Goal: Task Accomplishment & Management: Manage account settings

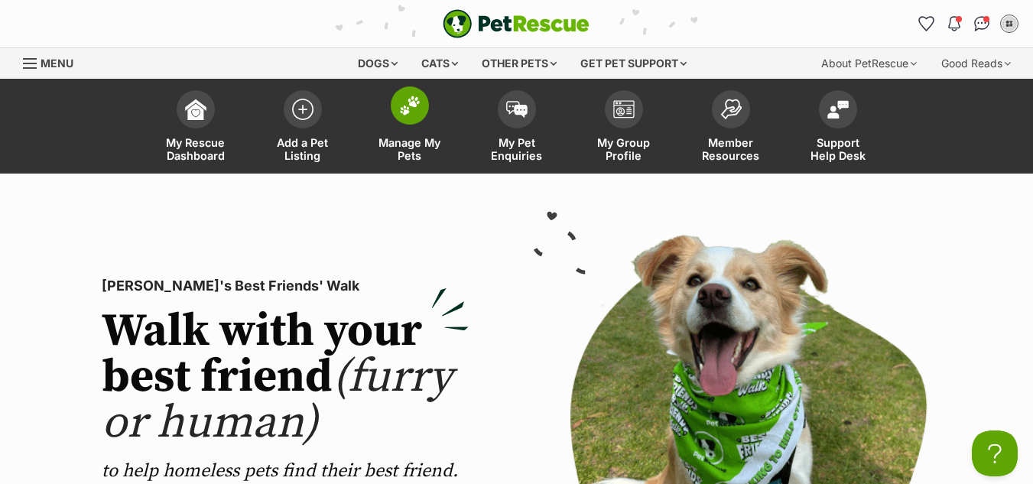
click at [404, 112] on img at bounding box center [409, 106] width 21 height 20
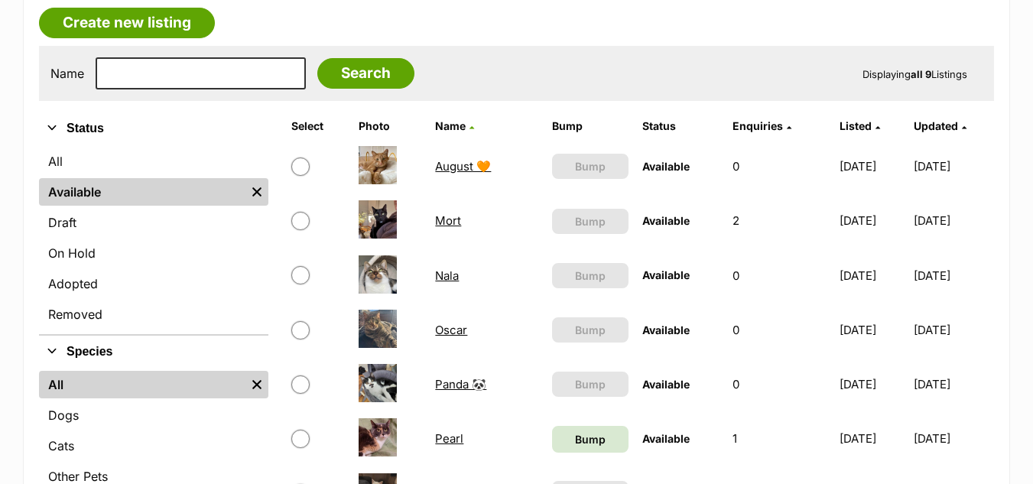
scroll to position [271, 0]
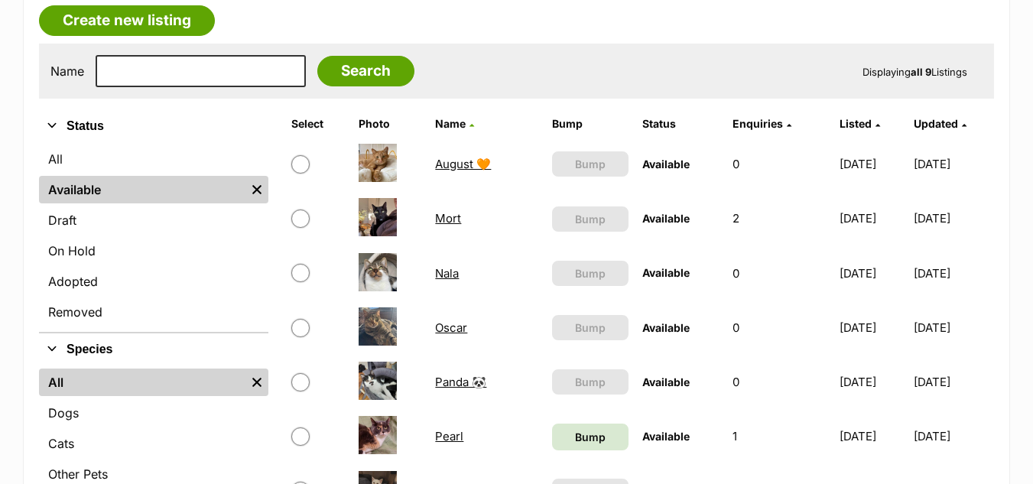
click at [443, 163] on link "August 🧡" at bounding box center [463, 164] width 56 height 15
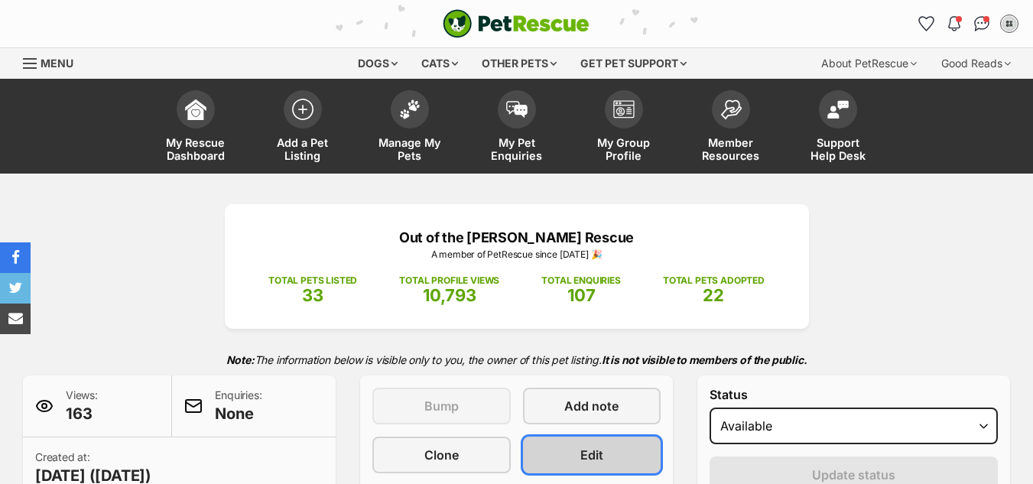
click at [612, 459] on link "Edit" at bounding box center [592, 455] width 138 height 37
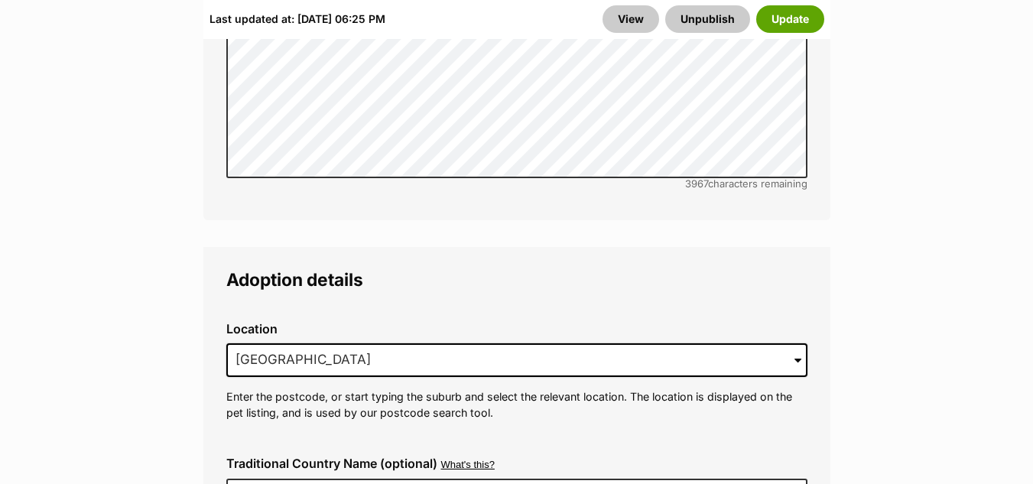
scroll to position [3594, 0]
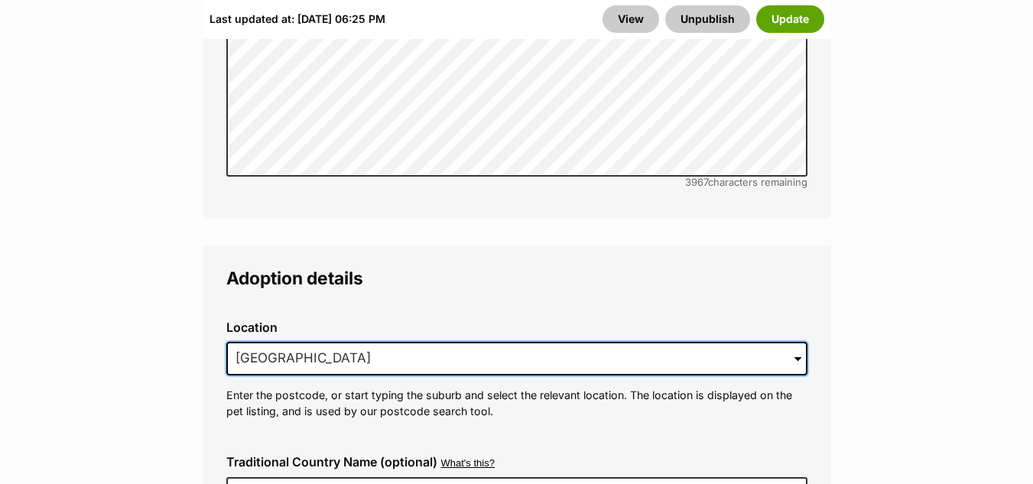
drag, startPoint x: 432, startPoint y: 320, endPoint x: 106, endPoint y: 293, distance: 326.8
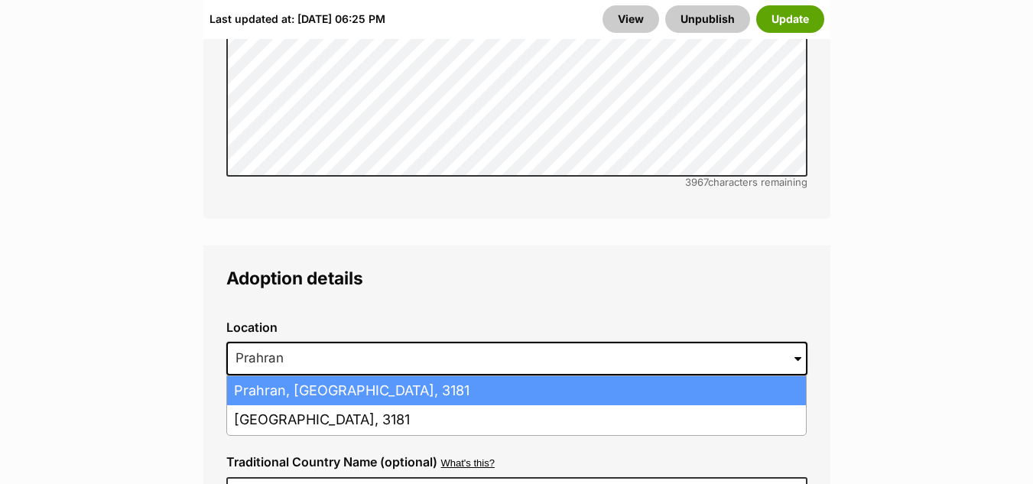
click at [251, 376] on li "Prahran, Victoria, 3181" at bounding box center [516, 391] width 579 height 30
type input "Prahran, Victoria, 3181"
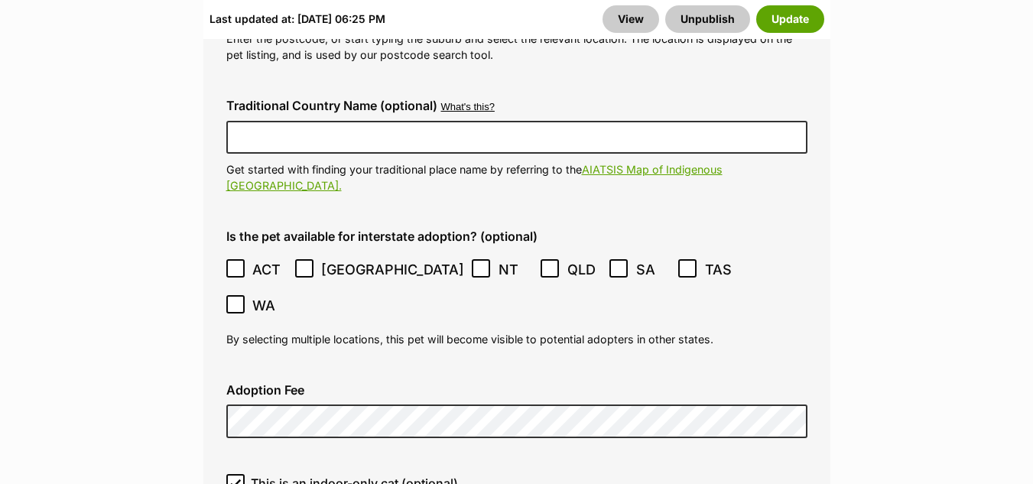
scroll to position [3951, 0]
click at [790, 19] on button "Update" at bounding box center [790, 19] width 68 height 28
